Goal: Transaction & Acquisition: Purchase product/service

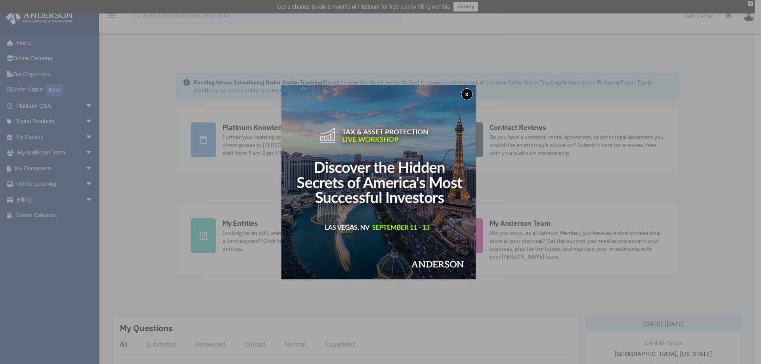
drag, startPoint x: 467, startPoint y: 93, endPoint x: 684, endPoint y: 31, distance: 225.6
click at [467, 93] on button "x" at bounding box center [467, 94] width 12 height 12
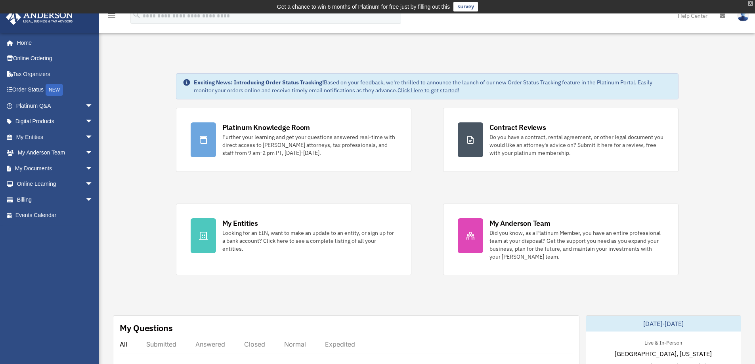
click at [751, 2] on div "X" at bounding box center [750, 3] width 5 height 5
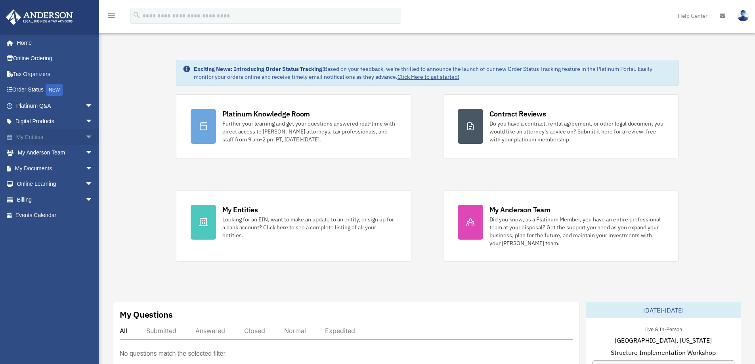
click at [70, 131] on link "My Entities arrow_drop_down" at bounding box center [56, 137] width 100 height 16
click at [85, 136] on span "arrow_drop_down" at bounding box center [93, 137] width 16 height 16
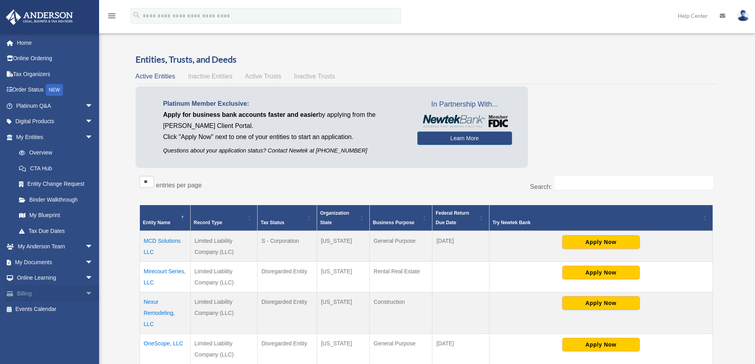
click at [75, 295] on link "Billing arrow_drop_down" at bounding box center [56, 294] width 100 height 16
click at [85, 295] on span "arrow_drop_down" at bounding box center [93, 294] width 16 height 16
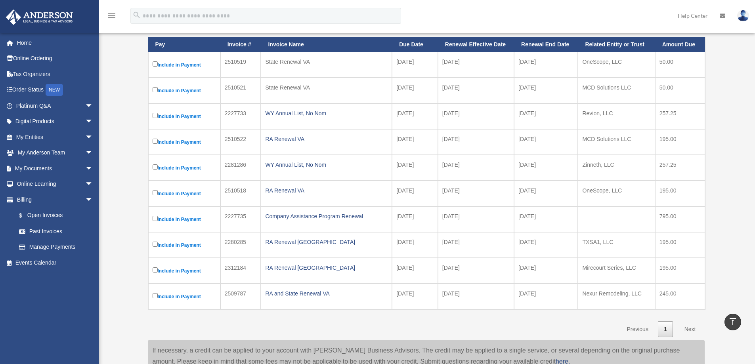
scroll to position [79, 0]
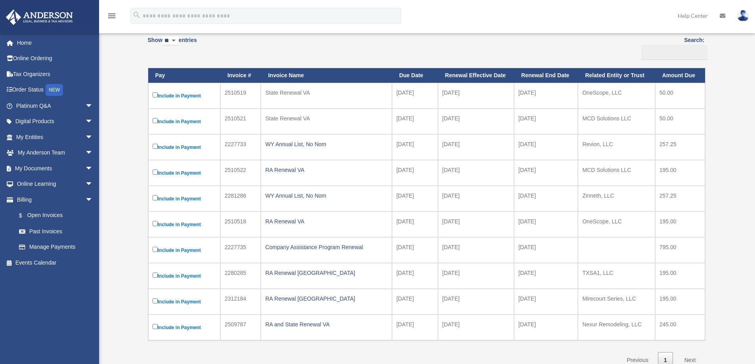
click at [158, 95] on label "Include in Payment" at bounding box center [184, 96] width 63 height 10
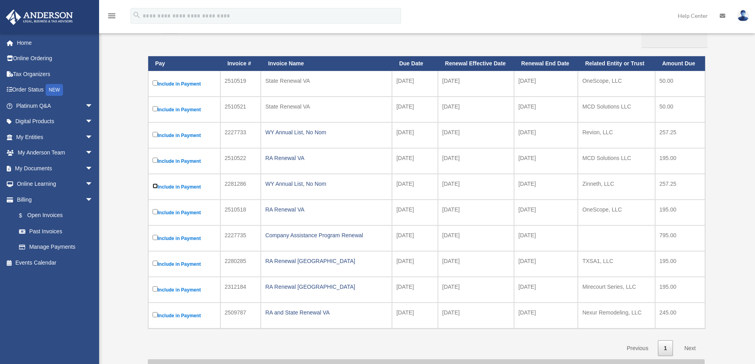
scroll to position [119, 0]
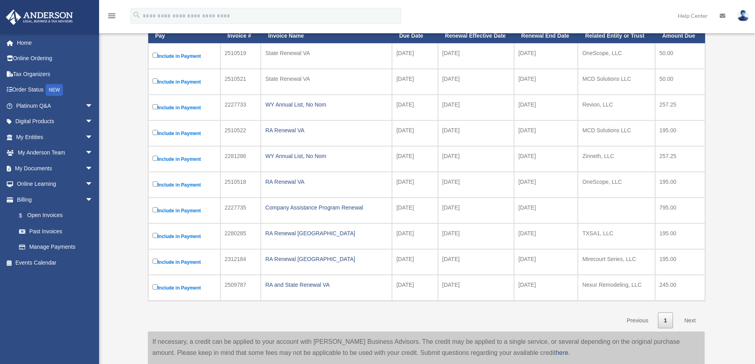
click at [155, 204] on td "Include in Payment" at bounding box center [184, 211] width 72 height 26
click at [154, 239] on label "Include in Payment" at bounding box center [184, 237] width 63 height 10
click at [154, 290] on label "Include in Payment" at bounding box center [184, 288] width 63 height 10
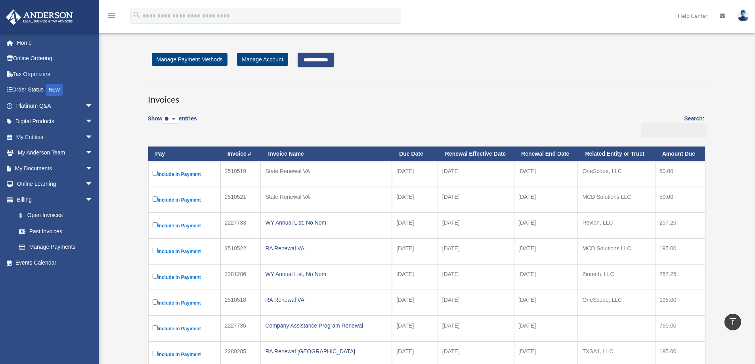
scroll to position [0, 0]
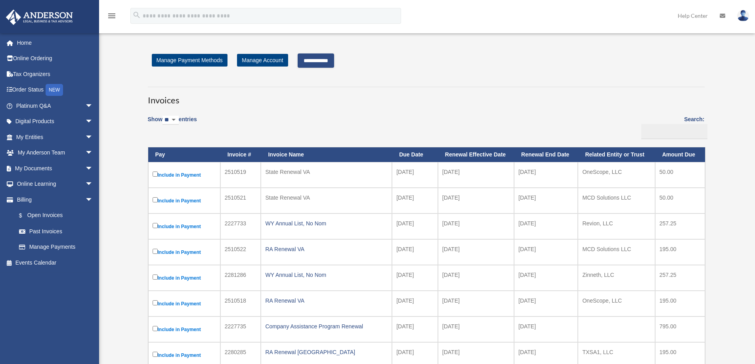
click at [334, 59] on input "**********" at bounding box center [316, 61] width 36 height 14
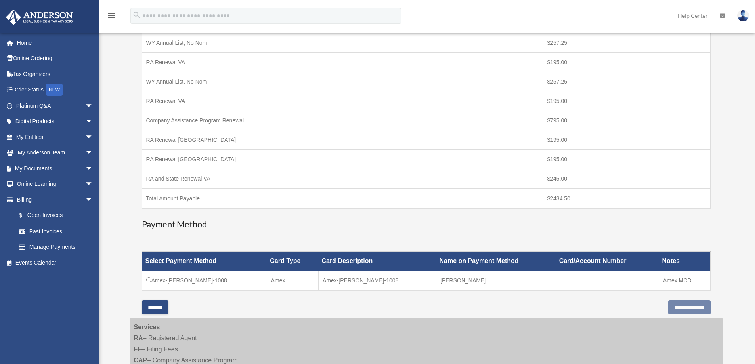
scroll to position [198, 0]
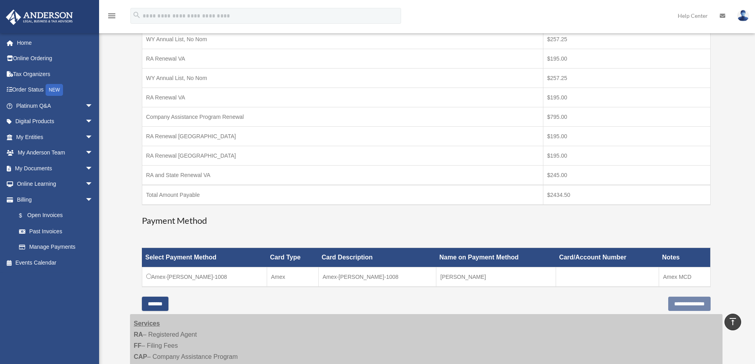
click at [151, 280] on td "Amex-[PERSON_NAME]-1008" at bounding box center [204, 278] width 125 height 20
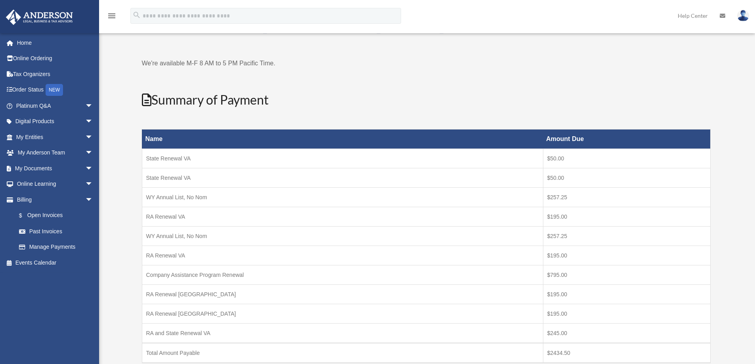
scroll to position [238, 0]
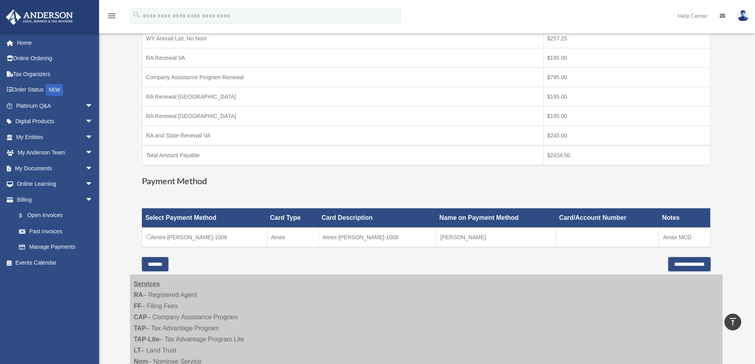
click at [163, 266] on input "*******" at bounding box center [155, 264] width 27 height 14
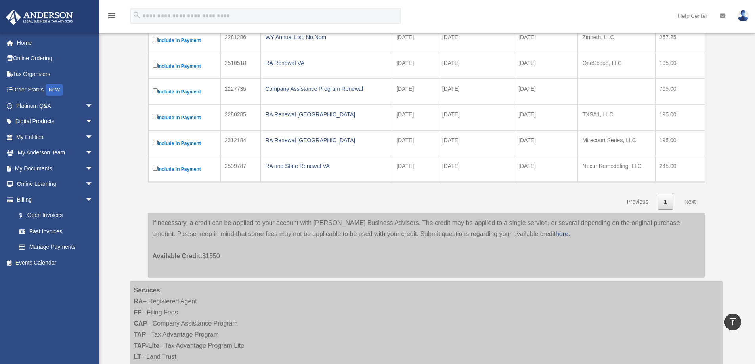
click at [327, 237] on div "If necessary, a credit can be applied to your account with Anderson Business Ad…" at bounding box center [426, 245] width 557 height 65
click at [328, 230] on div "If necessary, a credit can be applied to your account with Anderson Business Ad…" at bounding box center [426, 245] width 557 height 65
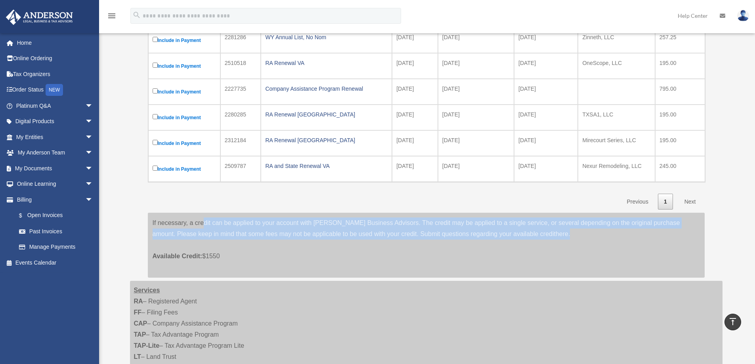
click at [328, 230] on div "If necessary, a credit can be applied to your account with Anderson Business Ad…" at bounding box center [426, 245] width 557 height 65
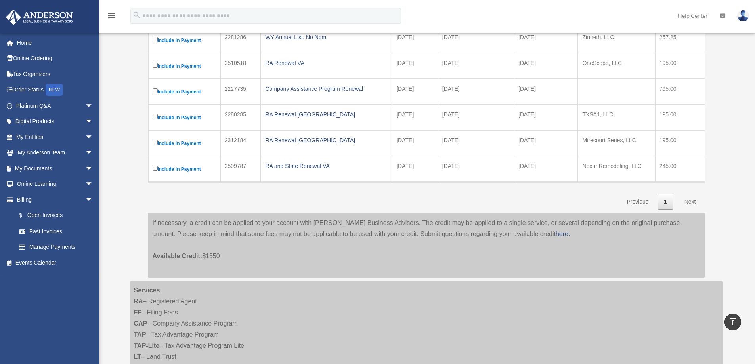
click at [383, 283] on div "Services RA – Registered Agent FF – Filing Fees CAP – Company Assistance Progra…" at bounding box center [426, 357] width 593 height 152
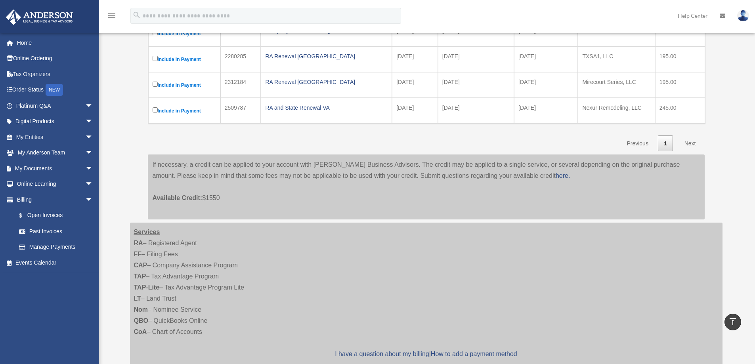
scroll to position [317, 0]
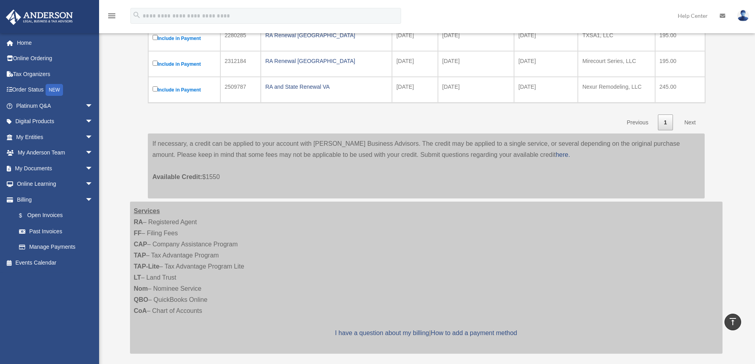
click at [213, 178] on p "Available Credit: $1550" at bounding box center [427, 172] width 548 height 22
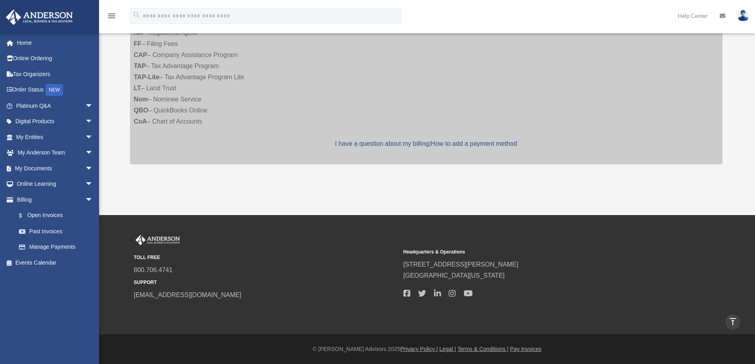
click at [314, 234] on div "TOLL FREE 800.706.4741 SUPPORT info@andersonadvisors.com Headquarters & Operati…" at bounding box center [377, 274] width 755 height 119
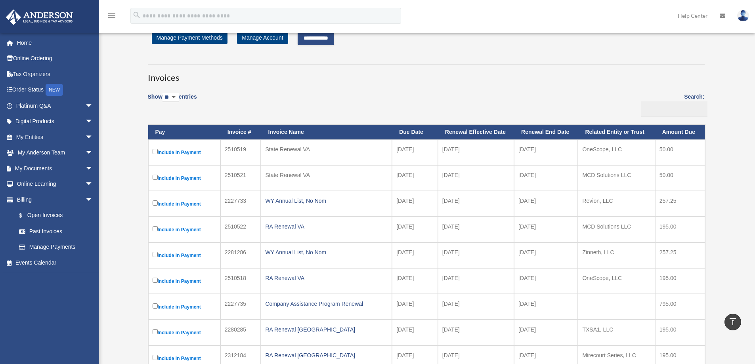
scroll to position [0, 0]
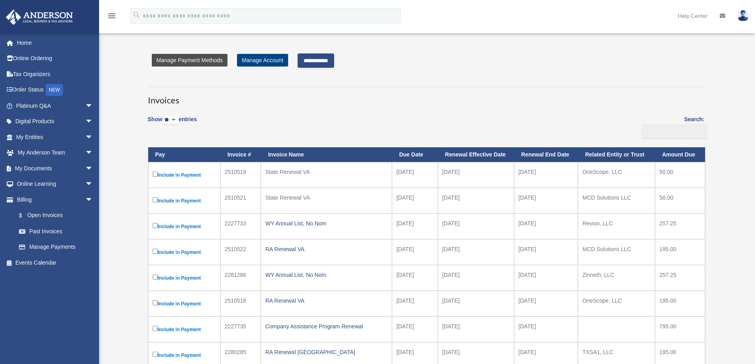
click at [217, 59] on link "Manage Payment Methods" at bounding box center [190, 60] width 76 height 13
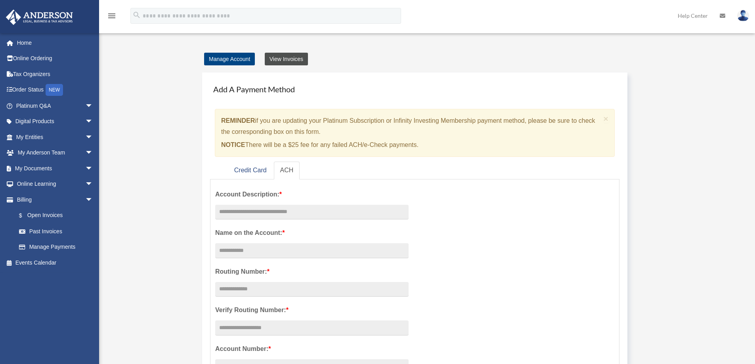
click at [294, 60] on link "View Invoices" at bounding box center [286, 59] width 43 height 13
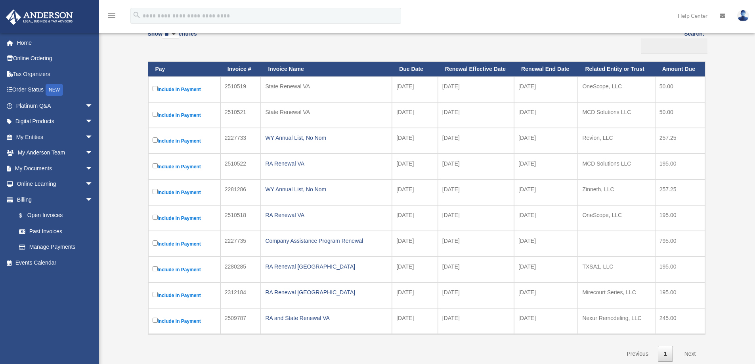
scroll to position [79, 0]
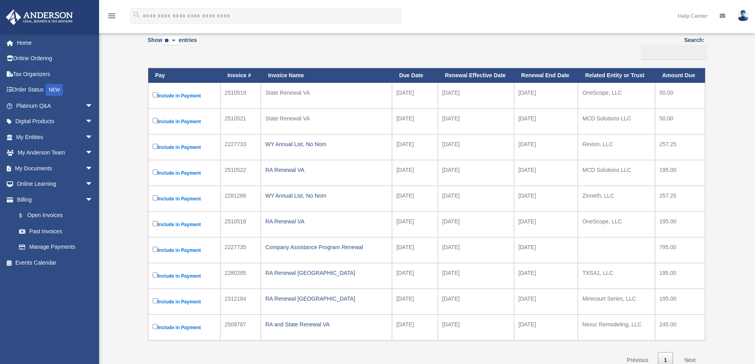
click at [151, 94] on td "Include in Payment" at bounding box center [184, 96] width 72 height 26
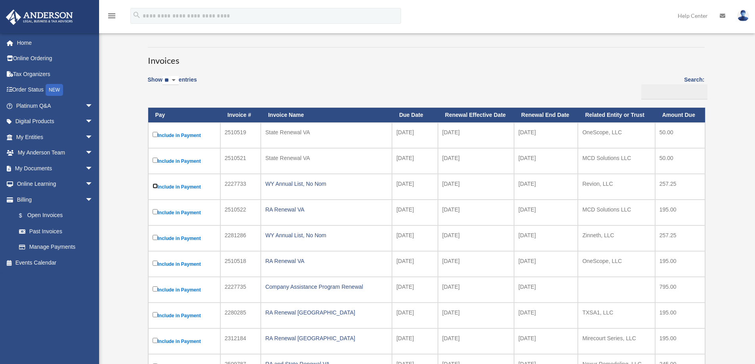
scroll to position [0, 0]
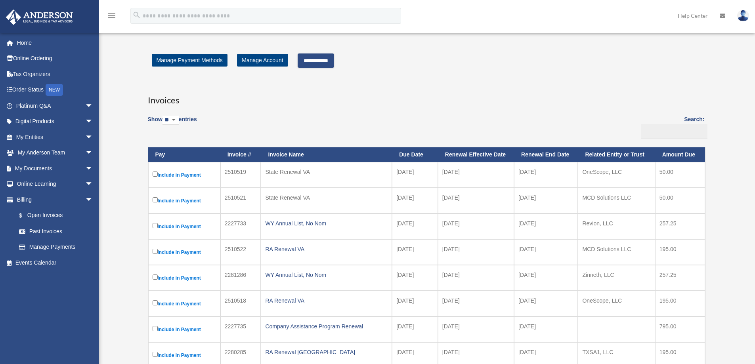
click at [334, 60] on input "**********" at bounding box center [316, 61] width 36 height 14
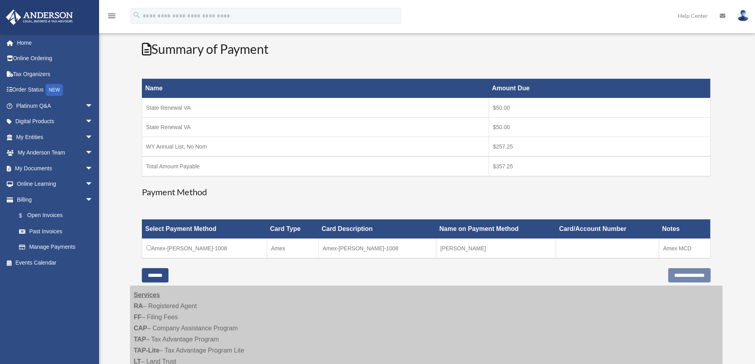
scroll to position [119, 0]
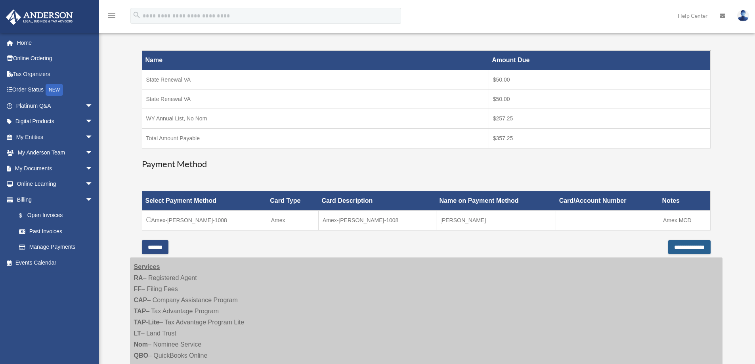
click at [699, 246] on input "**********" at bounding box center [689, 247] width 42 height 14
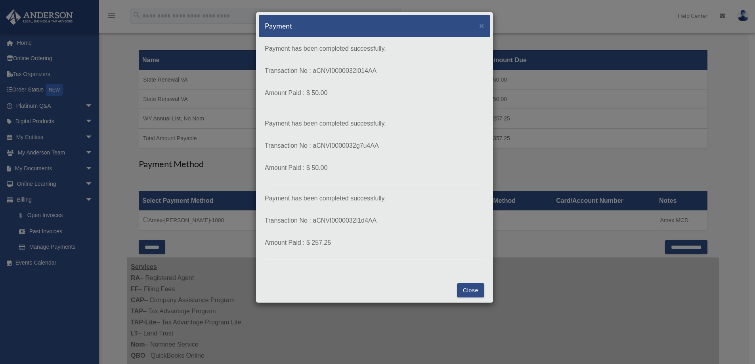
scroll to position [4, 0]
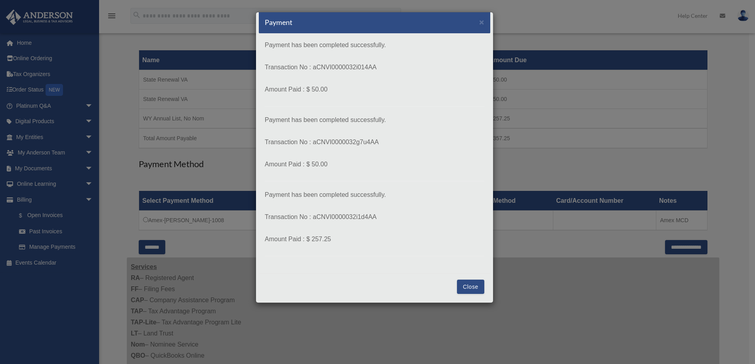
click at [465, 283] on button "Close" at bounding box center [470, 287] width 27 height 14
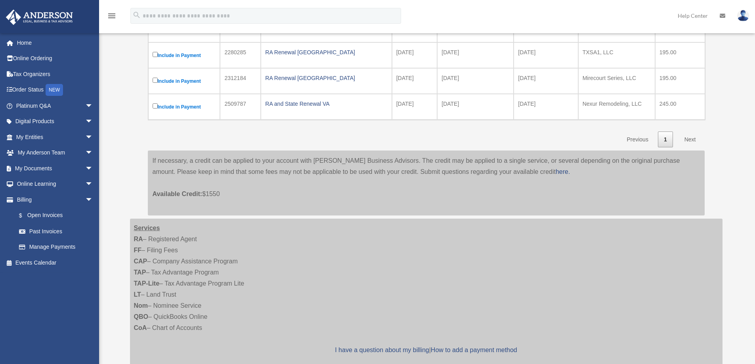
scroll to position [238, 0]
